Goal: Transaction & Acquisition: Purchase product/service

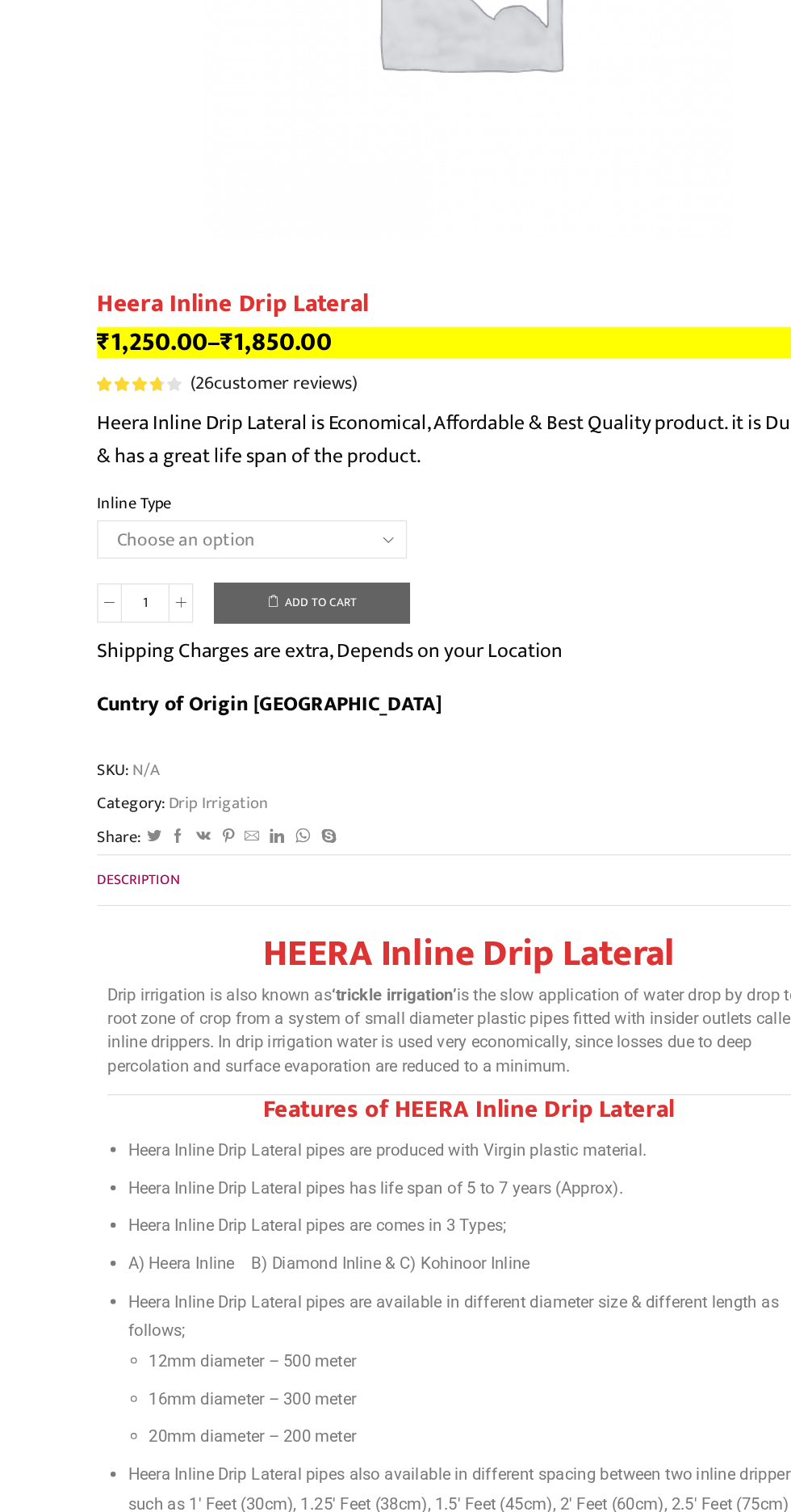
scroll to position [255, 0]
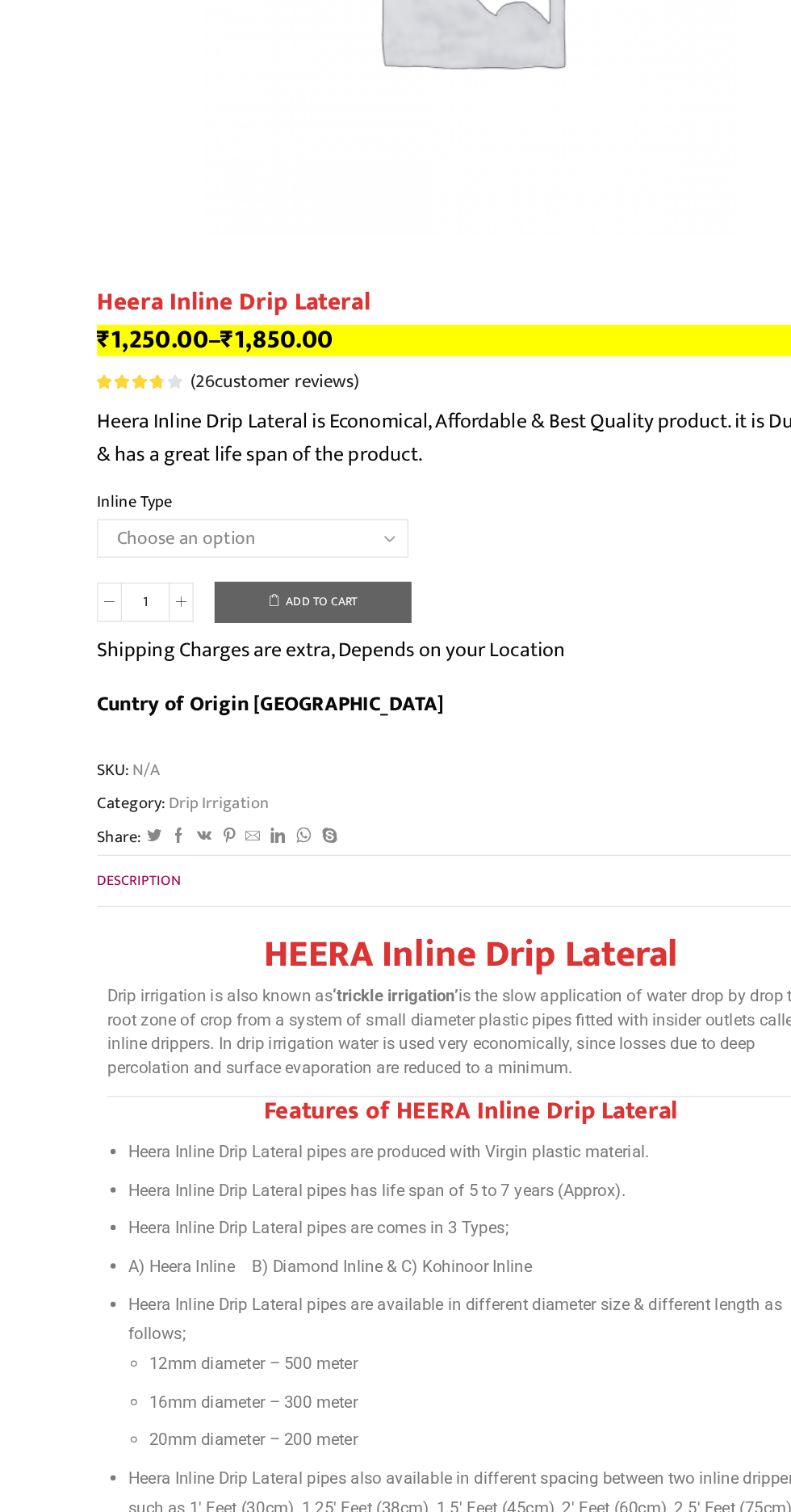
click at [138, 570] on select "Choose an option Heera Inline 12 MM (30CM) Heera Inline 12 MM (38CM) Heera Inli…" at bounding box center [226, 563] width 242 height 30
click at [105, 548] on select "Choose an option Heera Inline 12 MM (30CM) Heera Inline 12 MM (38CM) Heera Inli…" at bounding box center [226, 563] width 242 height 30
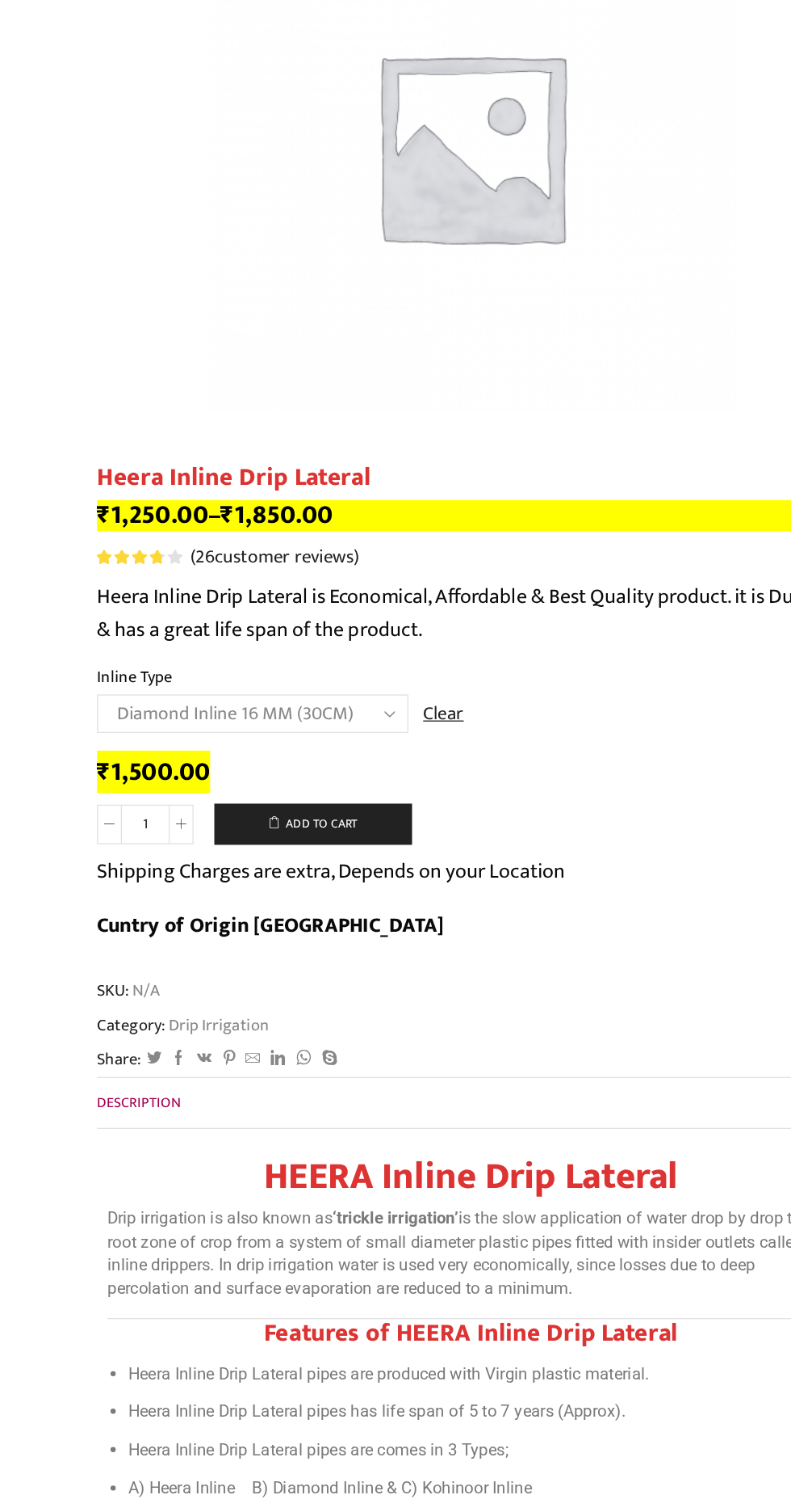
click at [314, 566] on select "Choose an option Heera Inline 12 MM (30CM) Heera Inline 12 MM (38CM) Heera Inli…" at bounding box center [226, 563] width 242 height 30
click at [105, 548] on select "Choose an option Heera Inline 12 MM (30CM) Heera Inline 12 MM (38CM) Heera Inli…" at bounding box center [226, 563] width 242 height 30
click at [285, 563] on select "Choose an option Heera Inline 12 MM (30CM) Heera Inline 12 MM (38CM) Heera Inli…" at bounding box center [226, 563] width 242 height 30
click at [105, 548] on select "Choose an option Heera Inline 12 MM (30CM) Heera Inline 12 MM (38CM) Heera Inli…" at bounding box center [226, 563] width 242 height 30
click at [294, 569] on select "Choose an option Heera Inline 12 MM (30CM) Heera Inline 12 MM (38CM) Heera Inli…" at bounding box center [226, 563] width 242 height 30
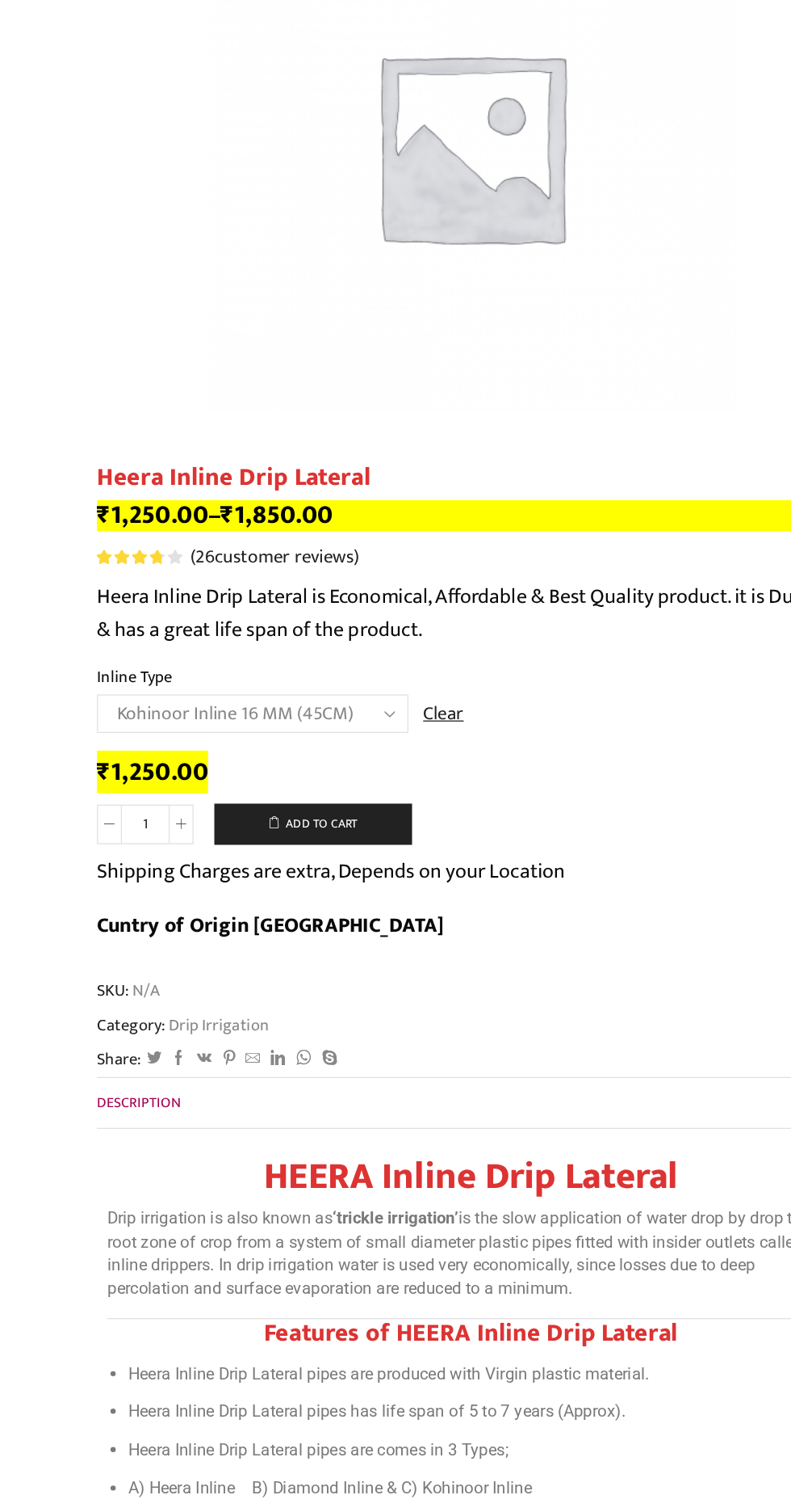
click at [105, 548] on select "Choose an option Heera Inline 12 MM (30CM) Heera Inline 12 MM (38CM) Heera Inli…" at bounding box center [226, 563] width 242 height 30
click at [295, 564] on select "Choose an option Heera Inline 12 MM (30CM) Heera Inline 12 MM (38CM) Heera Inli…" at bounding box center [226, 563] width 242 height 30
click at [105, 548] on select "Choose an option Heera Inline 12 MM (30CM) Heera Inline 12 MM (38CM) Heera Inli…" at bounding box center [226, 563] width 242 height 30
click at [299, 554] on select "Choose an option Heera Inline 12 MM (30CM) Heera Inline 12 MM (38CM) Heera Inli…" at bounding box center [226, 563] width 242 height 30
click at [105, 548] on select "Choose an option Heera Inline 12 MM (30CM) Heera Inline 12 MM (38CM) Heera Inli…" at bounding box center [226, 563] width 242 height 30
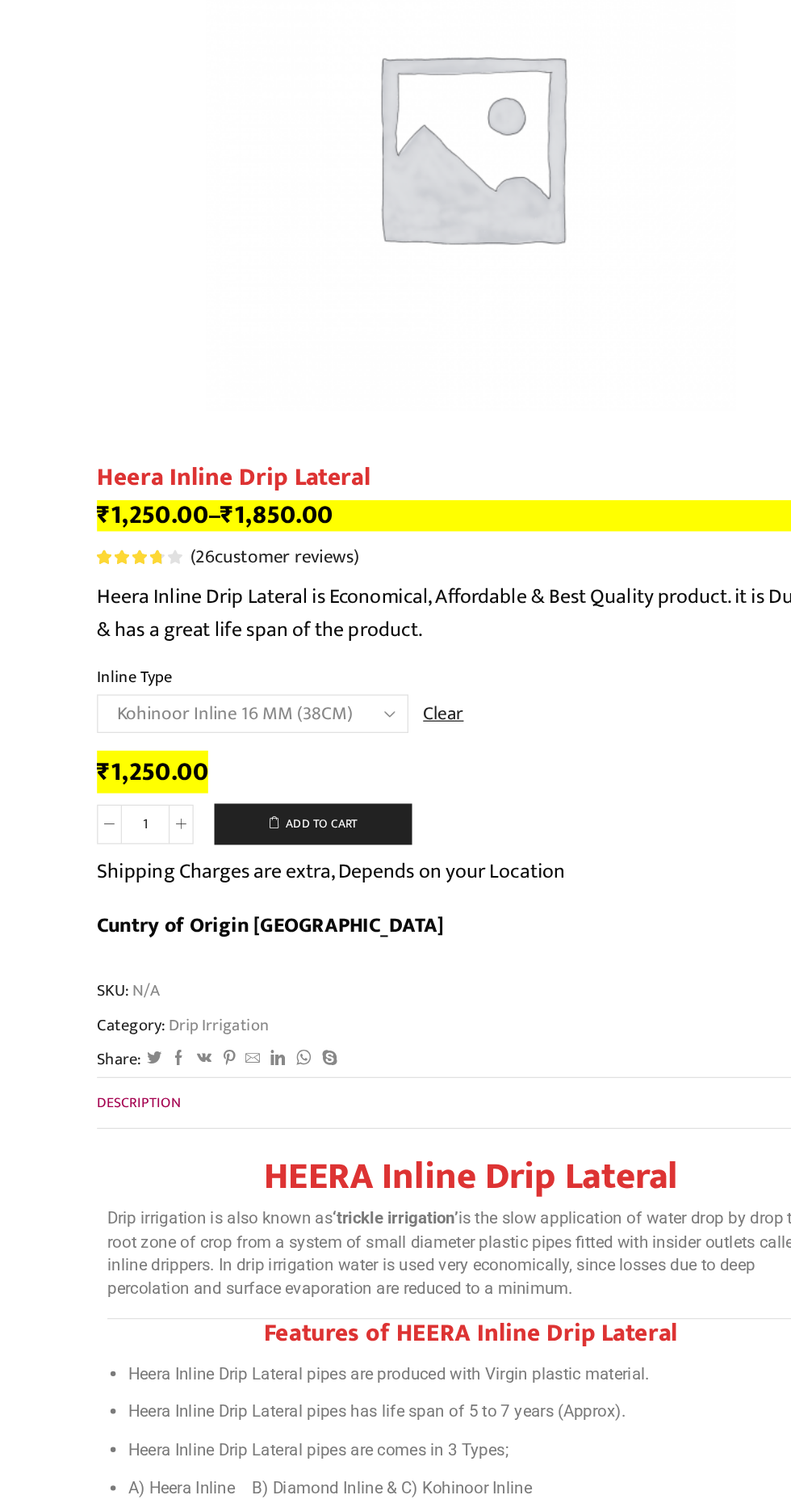
click at [300, 560] on select "Choose an option Heera Inline 12 MM (30CM) Heera Inline 12 MM (38CM) Heera Inli…" at bounding box center [226, 563] width 242 height 30
click at [105, 548] on select "Choose an option Heera Inline 12 MM (30CM) Heera Inline 12 MM (38CM) Heera Inli…" at bounding box center [226, 563] width 242 height 30
click at [308, 560] on select "Choose an option Heera Inline 12 MM (30CM) Heera Inline 12 MM (38CM) Heera Inli…" at bounding box center [226, 563] width 242 height 30
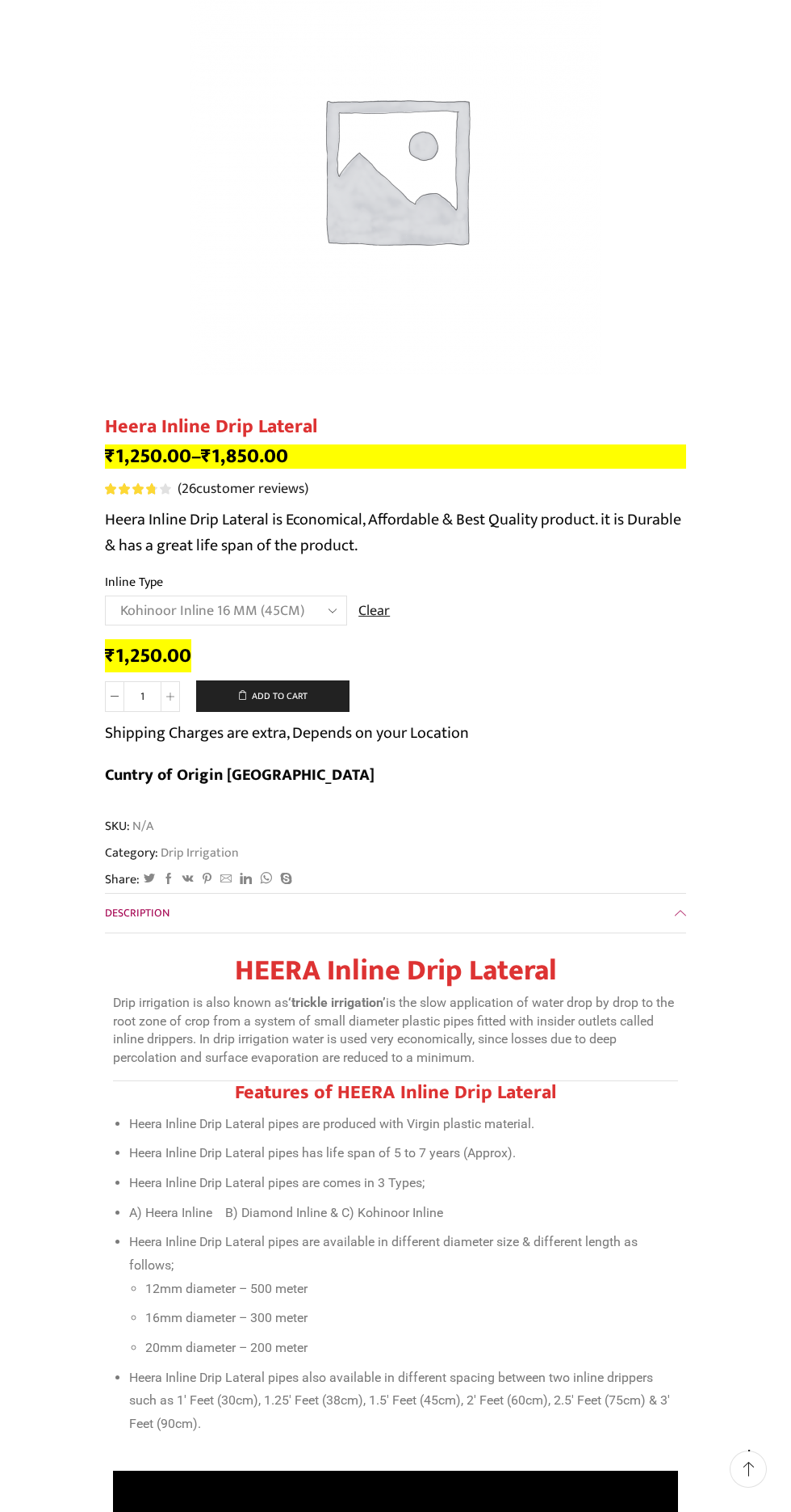
scroll to position [203, 0]
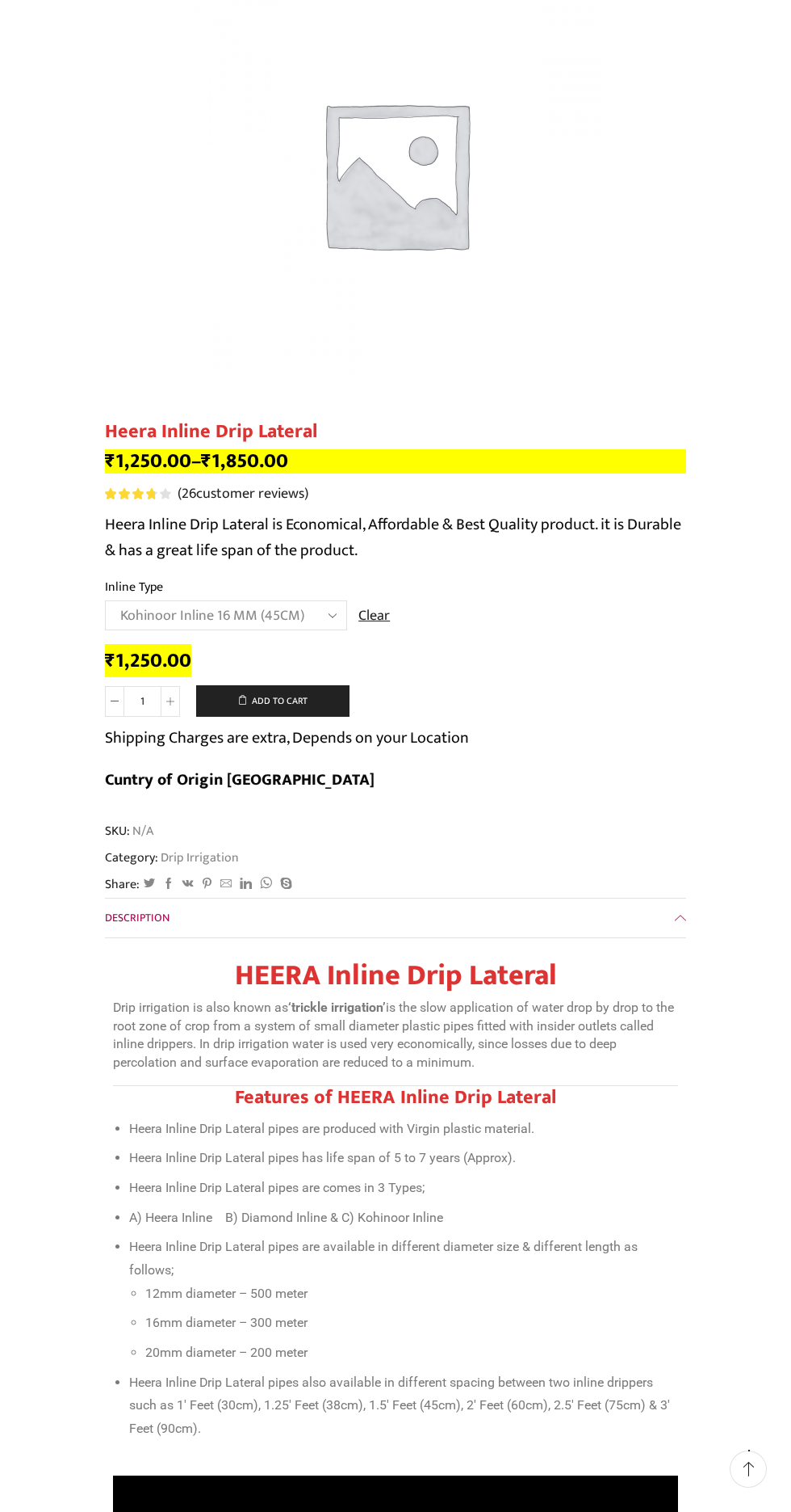
click at [177, 614] on select "Choose an option Heera Inline 12 MM (30CM) Heera Inline 12 MM (38CM) Heera Inli…" at bounding box center [226, 615] width 242 height 30
click at [105, 601] on select "Choose an option Heera Inline 12 MM (30CM) Heera Inline 12 MM (38CM) Heera Inli…" at bounding box center [226, 615] width 242 height 30
click at [243, 614] on select "Choose an option Heera Inline 12 MM (30CM) Heera Inline 12 MM (38CM) Heera Inli…" at bounding box center [226, 615] width 242 height 30
click at [105, 601] on select "Choose an option Heera Inline 12 MM (30CM) Heera Inline 12 MM (38CM) Heera Inli…" at bounding box center [226, 615] width 242 height 30
click at [120, 603] on select "Choose an option Heera Inline 12 MM (30CM) Heera Inline 12 MM (38CM) Heera Inli…" at bounding box center [226, 615] width 242 height 30
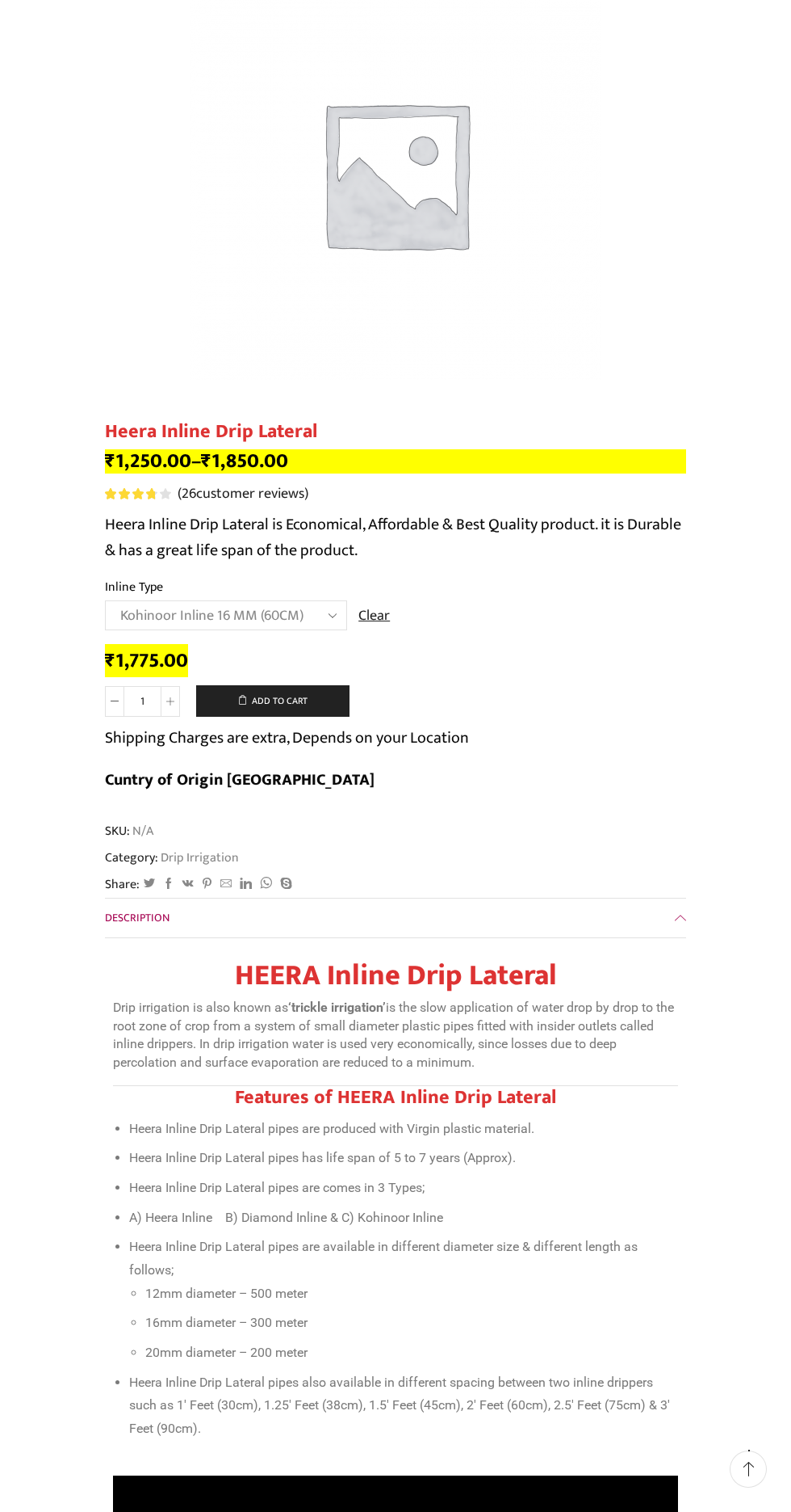
click at [105, 601] on select "Choose an option Heera Inline 12 MM (30CM) Heera Inline 12 MM (38CM) Heera Inli…" at bounding box center [226, 615] width 242 height 30
click at [134, 628] on select "Choose an option Heera Inline 12 MM (30CM) Heera Inline 12 MM (38CM) Heera Inli…" at bounding box center [226, 615] width 242 height 30
click at [105, 601] on select "Choose an option Heera Inline 12 MM (30CM) Heera Inline 12 MM (38CM) Heera Inli…" at bounding box center [226, 615] width 242 height 30
click at [114, 616] on select "Choose an option Heera Inline 12 MM (30CM) Heera Inline 12 MM (38CM) Heera Inli…" at bounding box center [226, 615] width 242 height 30
click at [105, 601] on select "Choose an option Heera Inline 12 MM (30CM) Heera Inline 12 MM (38CM) Heera Inli…" at bounding box center [226, 615] width 242 height 30
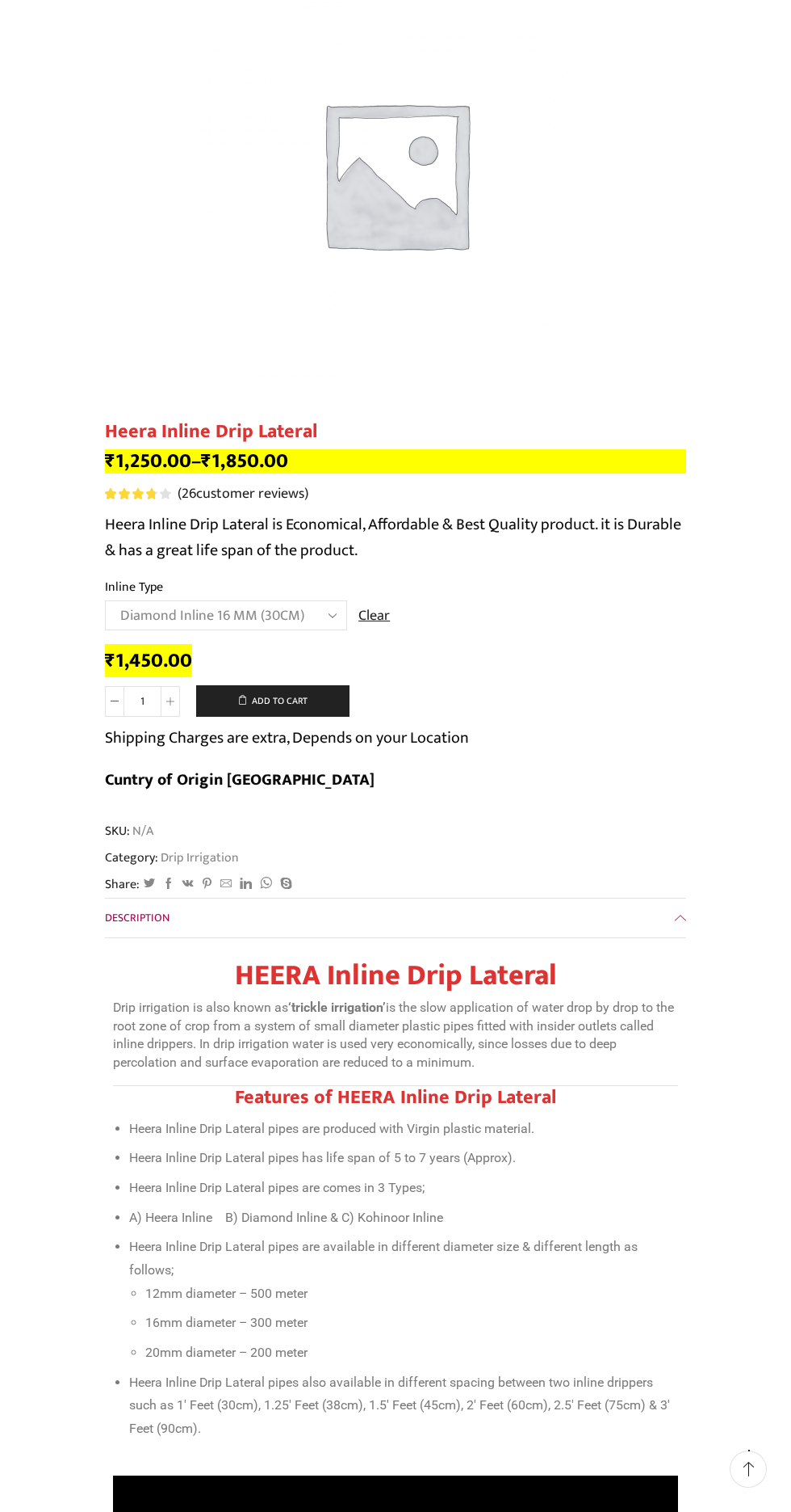
select select "Diamond Inline 16 MM (30CM)"
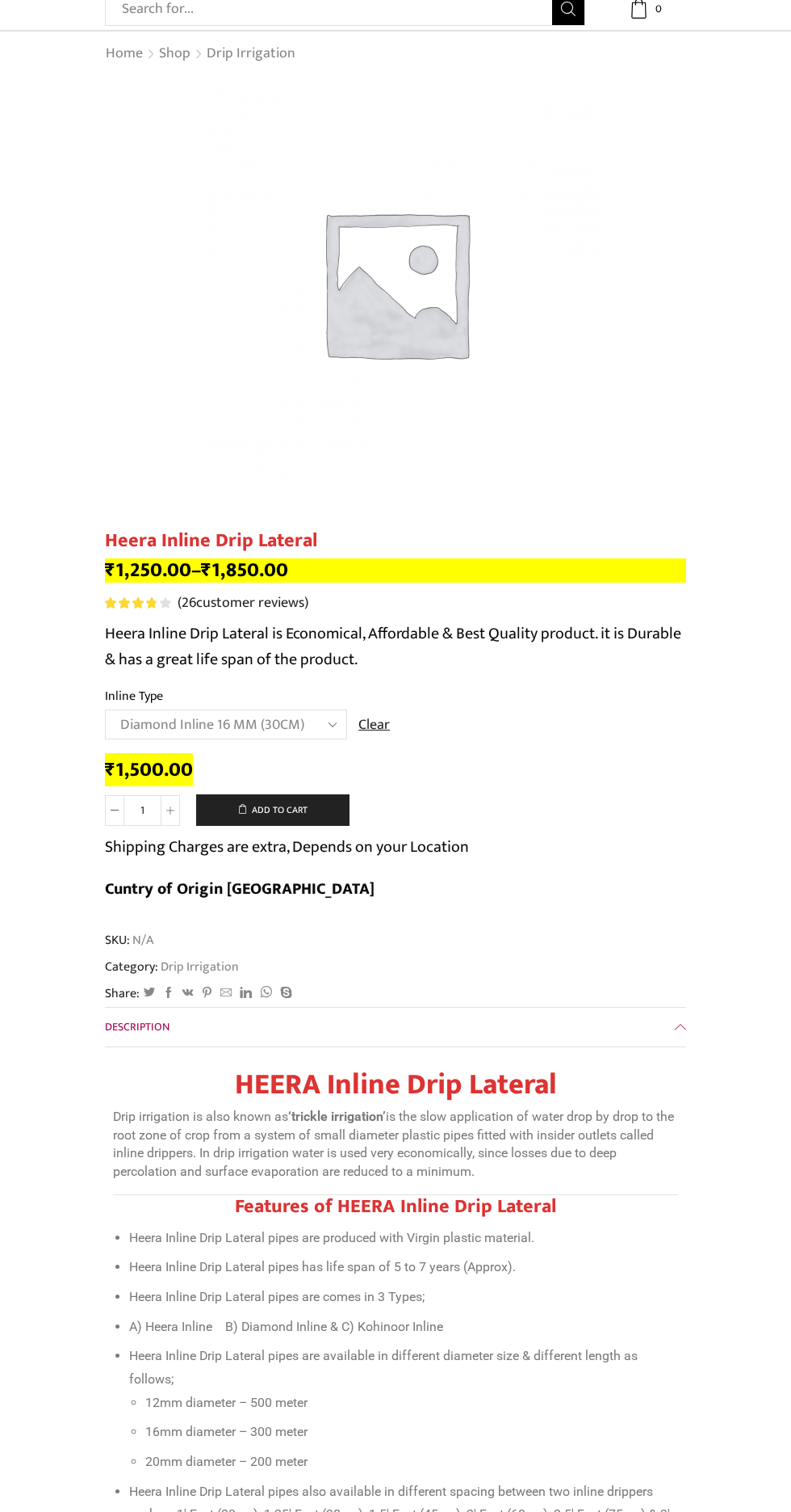
scroll to position [0, 0]
